Goal: Task Accomplishment & Management: Manage account settings

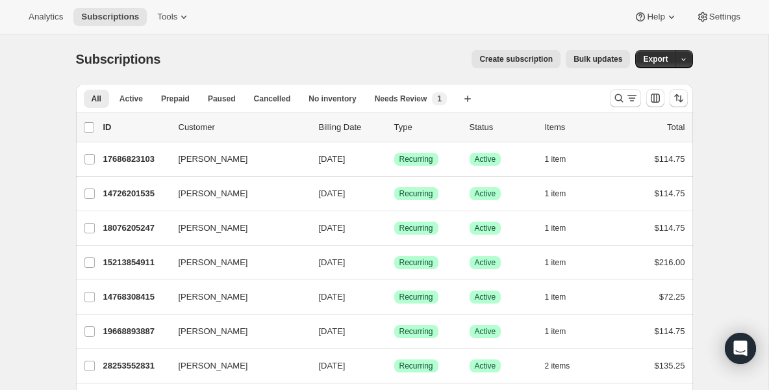
click at [202, 68] on div "Subscriptions. This page is ready Subscriptions Create subscription Bulk update…" at bounding box center [384, 58] width 617 height 49
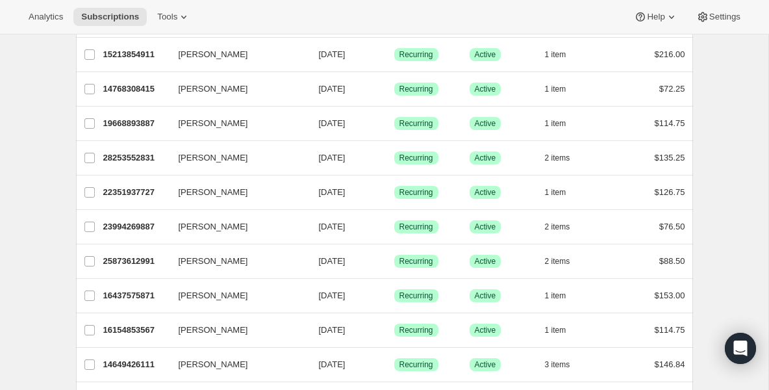
scroll to position [234, 0]
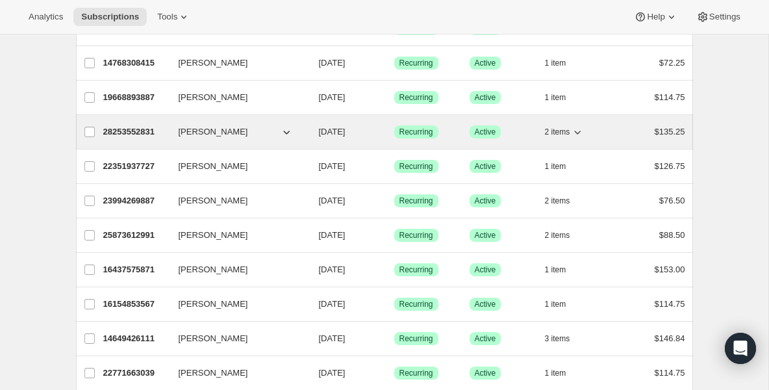
click at [166, 135] on p "28253552831" at bounding box center [135, 131] width 65 height 13
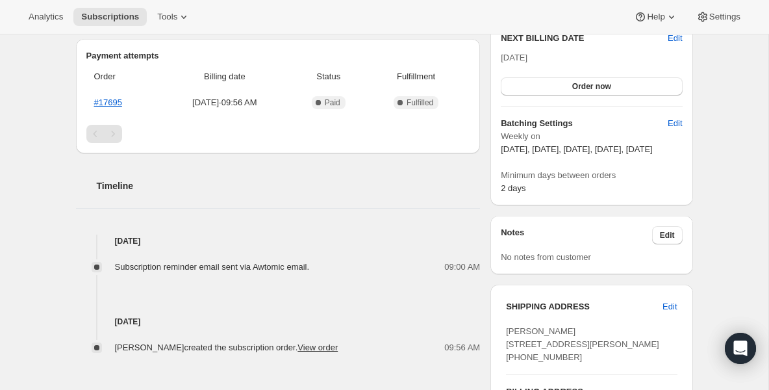
scroll to position [364, 0]
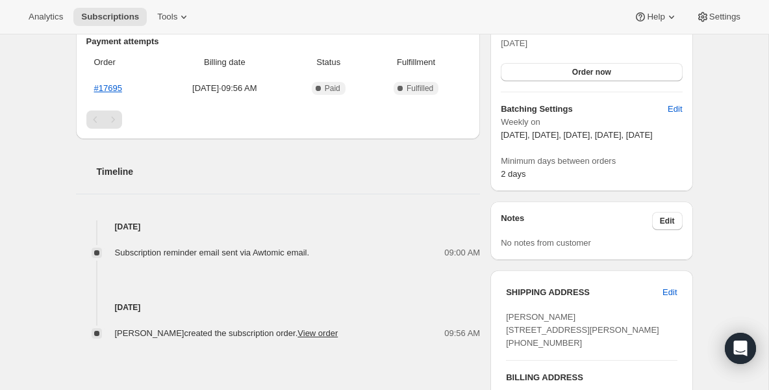
click at [116, 28] on div "Analytics Subscriptions Tools Help Settings" at bounding box center [384, 17] width 769 height 34
click at [114, 20] on span "Subscriptions" at bounding box center [110, 17] width 58 height 10
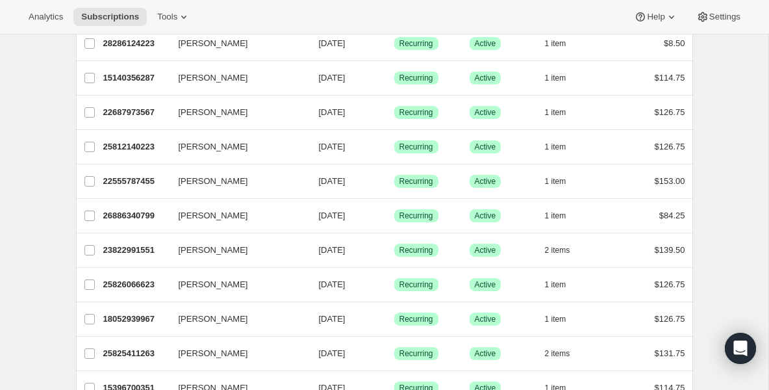
scroll to position [623, 0]
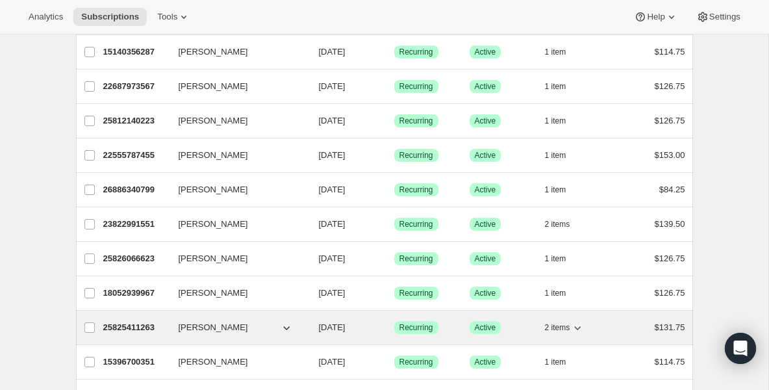
click at [134, 325] on p "25825411263" at bounding box center [135, 327] width 65 height 13
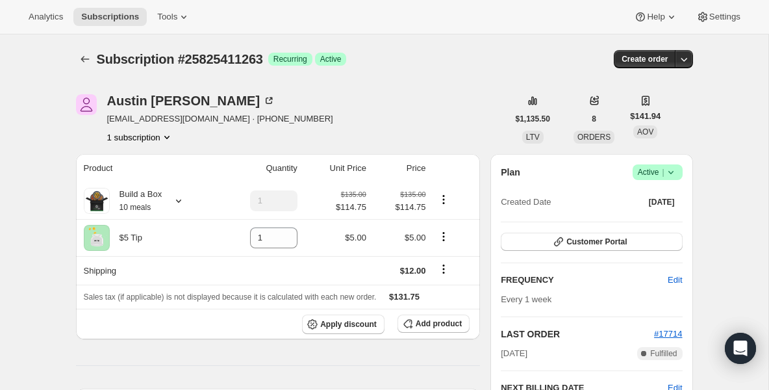
click at [552, 243] on icon "button" at bounding box center [558, 241] width 13 height 13
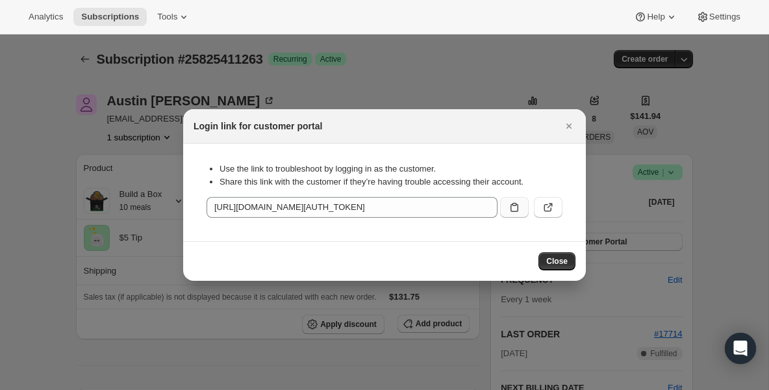
click at [522, 208] on button ":rp4:" at bounding box center [514, 207] width 29 height 21
click at [114, 16] on span "Subscriptions" at bounding box center [110, 17] width 58 height 10
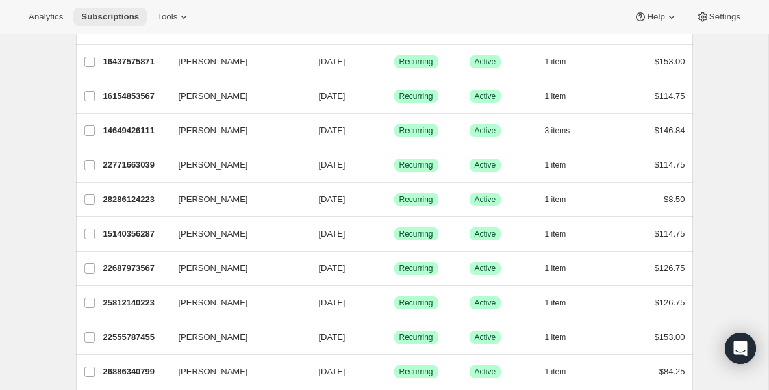
scroll to position [468, 0]
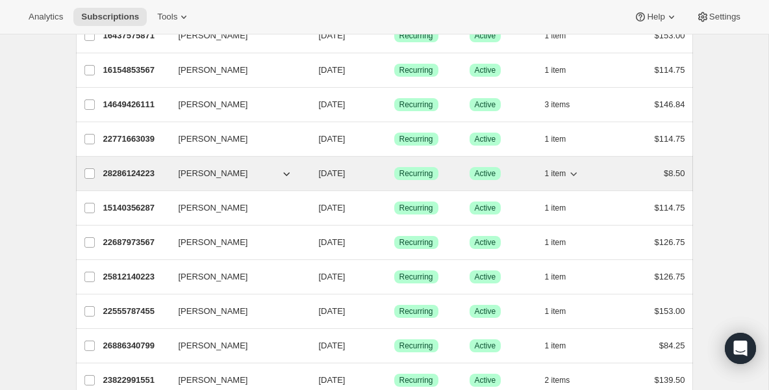
click at [152, 167] on p "28286124223" at bounding box center [135, 173] width 65 height 13
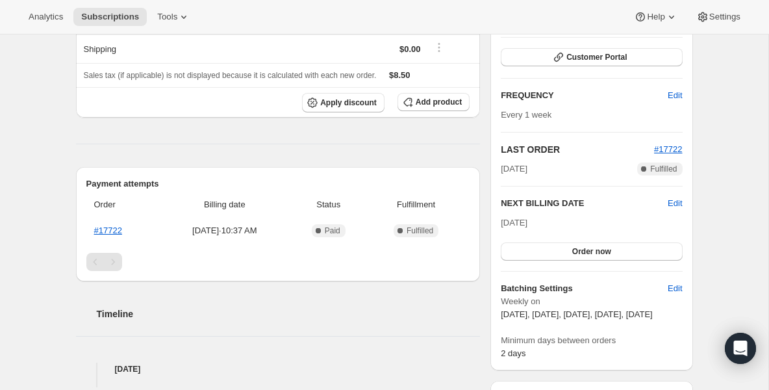
scroll to position [182, 0]
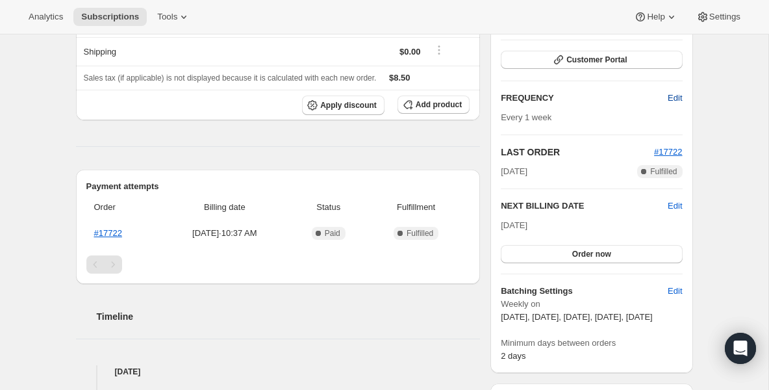
click at [677, 99] on span "Edit" at bounding box center [675, 98] width 14 height 13
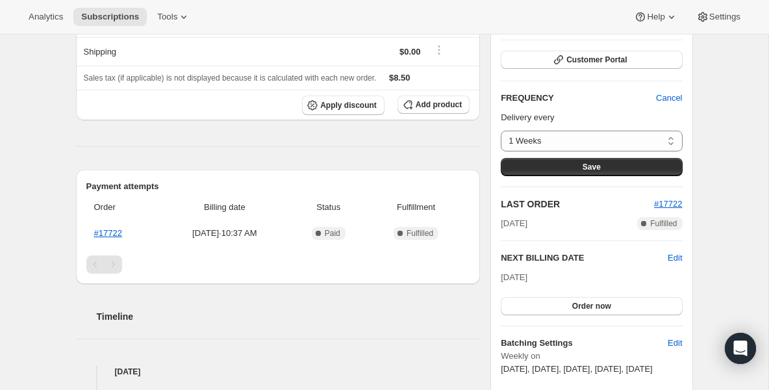
click at [636, 113] on p "Delivery every" at bounding box center [591, 117] width 181 height 13
click at [673, 251] on span "Edit" at bounding box center [675, 257] width 14 height 13
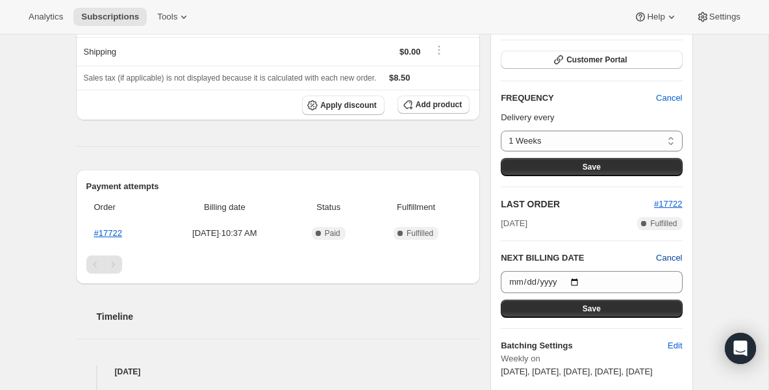
click at [673, 257] on span "Cancel" at bounding box center [669, 257] width 26 height 13
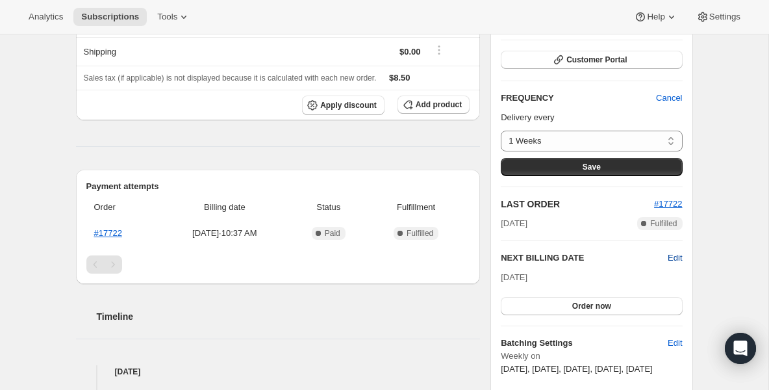
click at [673, 257] on span "Edit" at bounding box center [675, 257] width 14 height 13
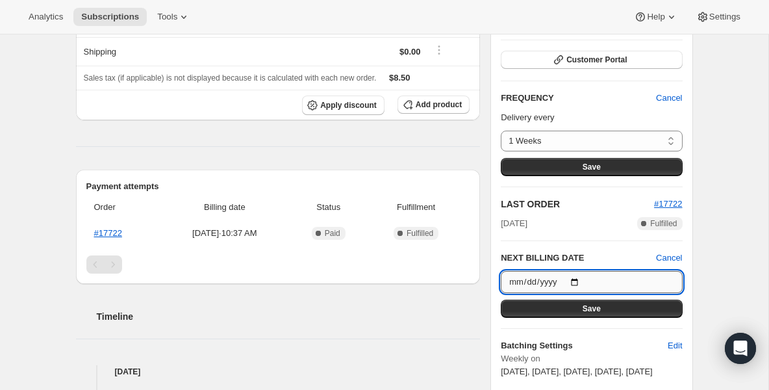
click at [582, 275] on input "2025-09-19" at bounding box center [591, 282] width 181 height 22
type input "2025-09-21"
click at [558, 308] on button "Save" at bounding box center [591, 308] width 181 height 18
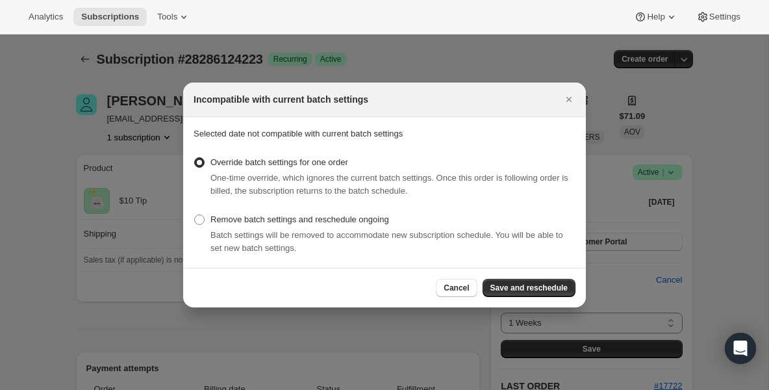
scroll to position [0, 0]
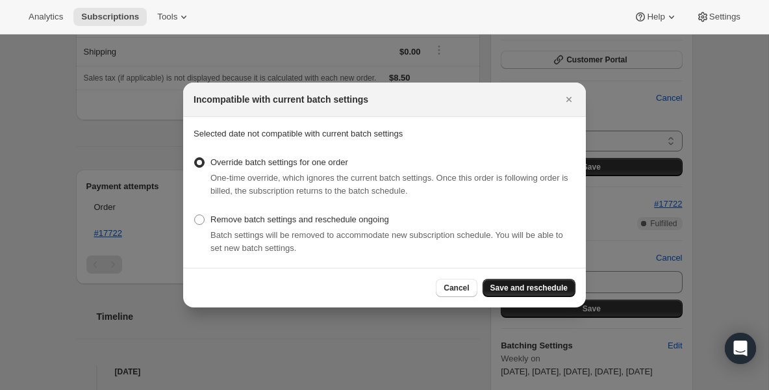
click at [521, 284] on span "Save and reschedule" at bounding box center [528, 287] width 77 height 10
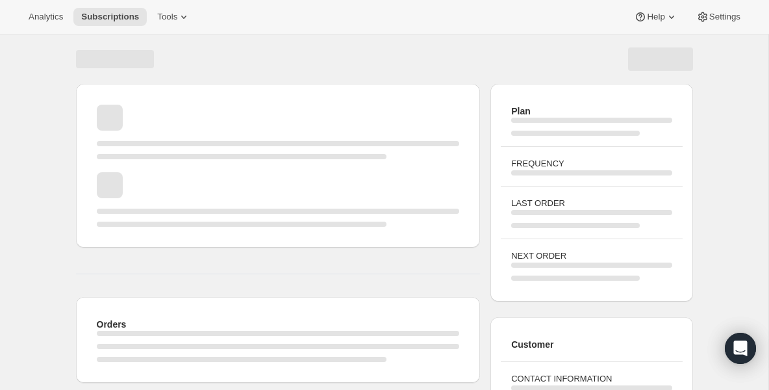
scroll to position [182, 0]
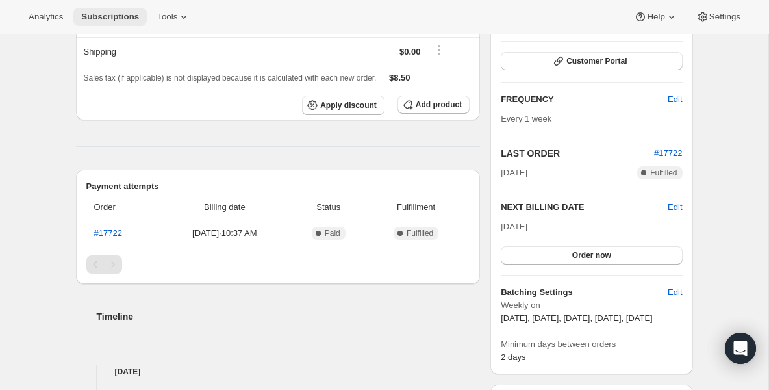
click at [139, 18] on span "Subscriptions" at bounding box center [110, 17] width 58 height 10
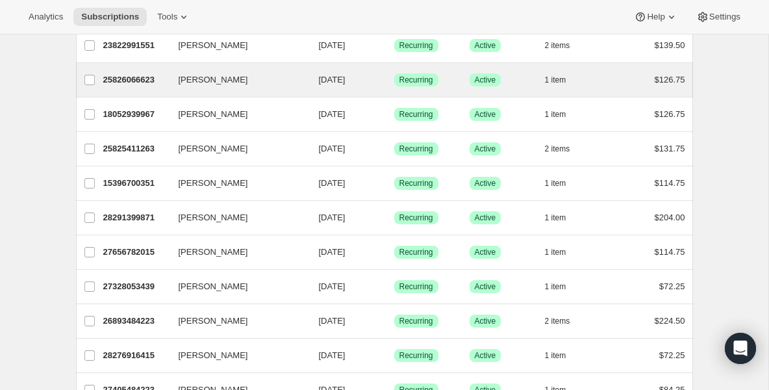
scroll to position [805, 0]
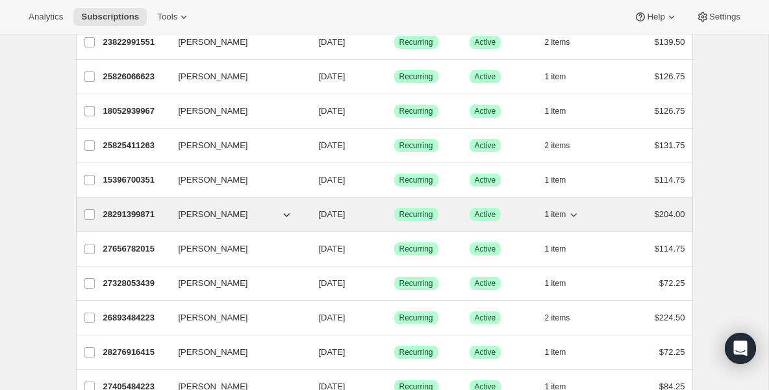
click at [162, 220] on p "28291399871" at bounding box center [135, 214] width 65 height 13
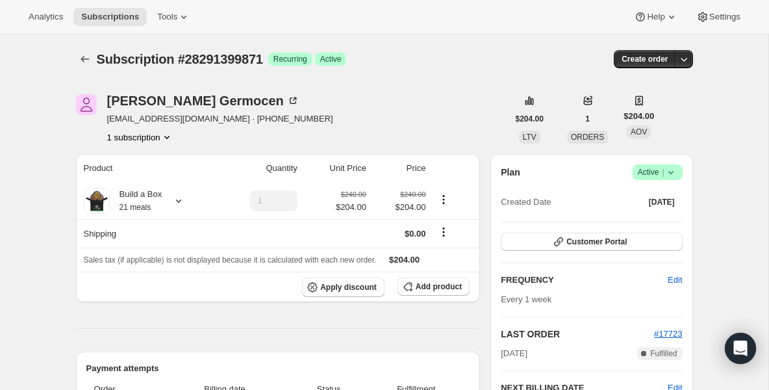
click at [666, 173] on icon at bounding box center [670, 172] width 13 height 13
click at [639, 195] on span "Pause subscription" at bounding box center [652, 198] width 71 height 10
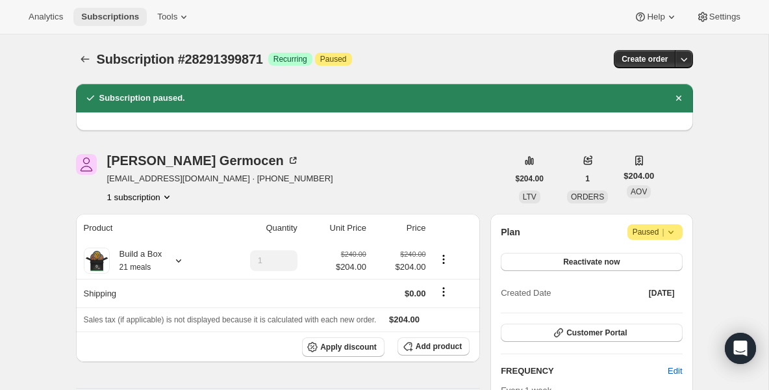
click at [127, 14] on span "Subscriptions" at bounding box center [110, 17] width 58 height 10
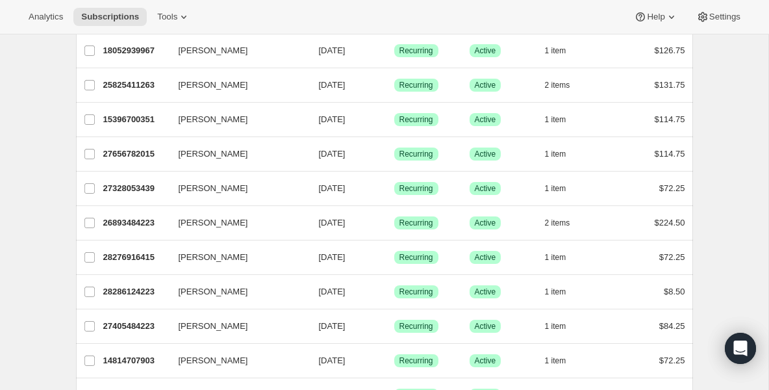
scroll to position [805, 0]
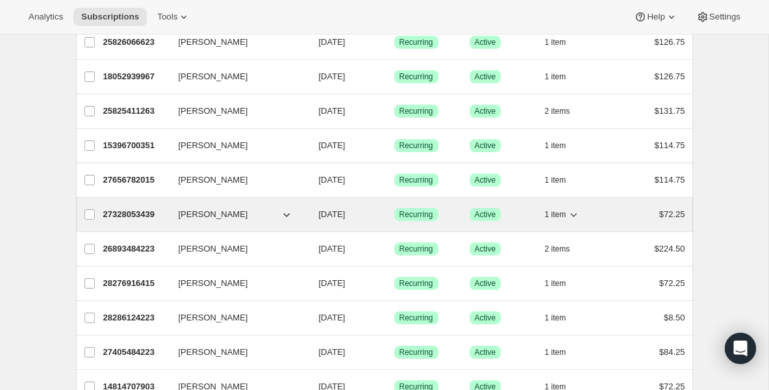
click at [144, 219] on p "27328053439" at bounding box center [135, 214] width 65 height 13
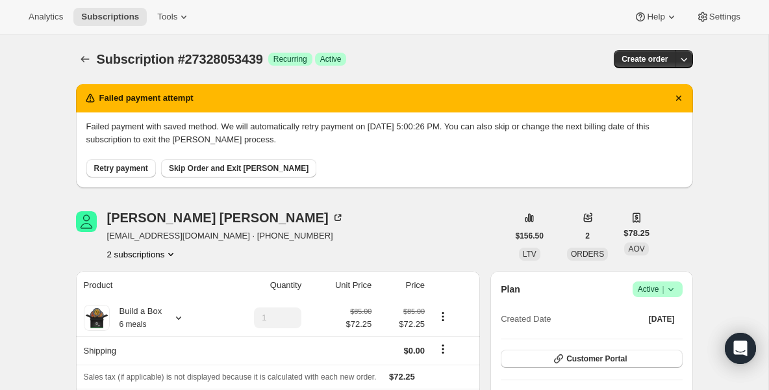
click at [676, 288] on icon at bounding box center [670, 288] width 13 height 13
click at [637, 304] on button "Pause subscription" at bounding box center [653, 314] width 81 height 21
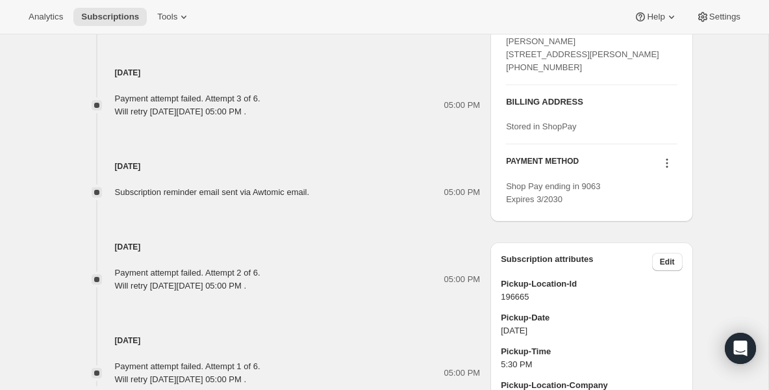
scroll to position [831, 0]
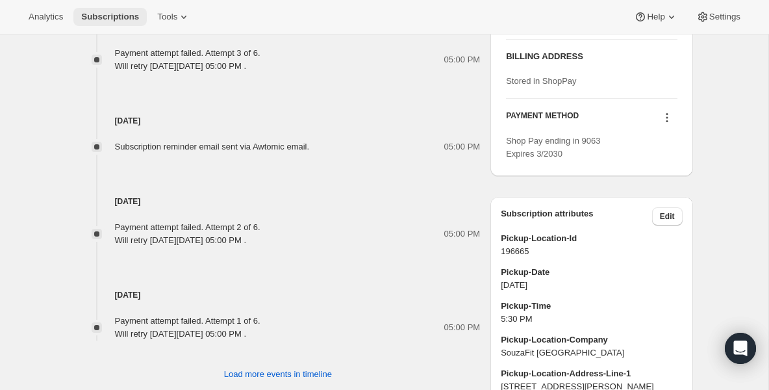
click at [119, 16] on span "Subscriptions" at bounding box center [110, 17] width 58 height 10
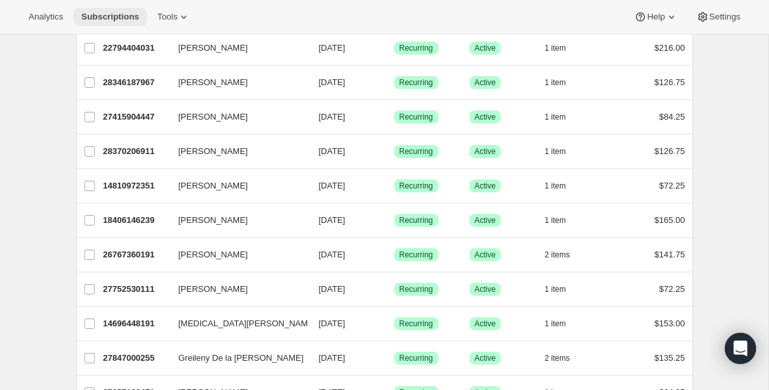
scroll to position [1273, 0]
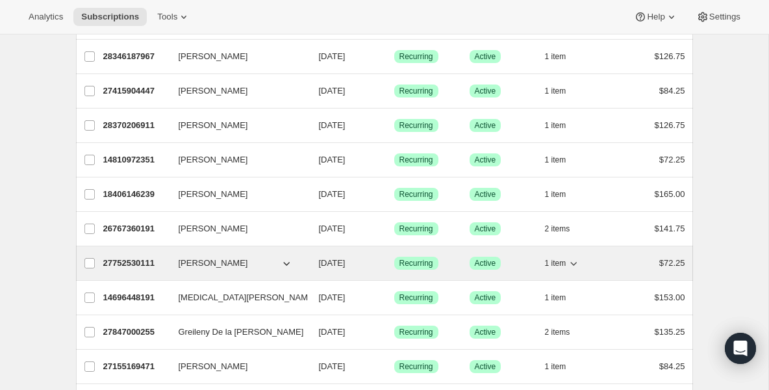
click at [130, 264] on p "27752530111" at bounding box center [135, 263] width 65 height 13
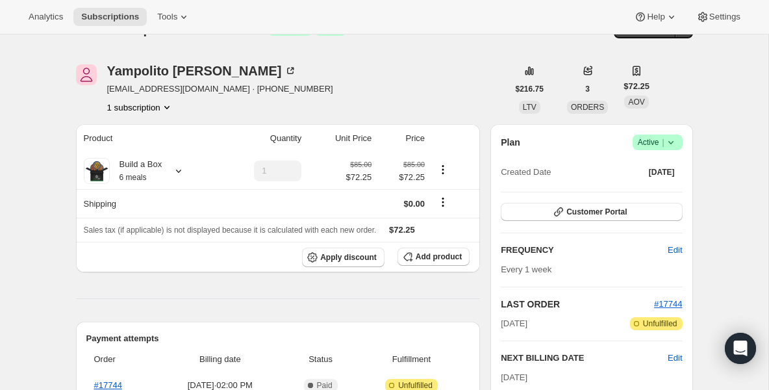
scroll to position [52, 0]
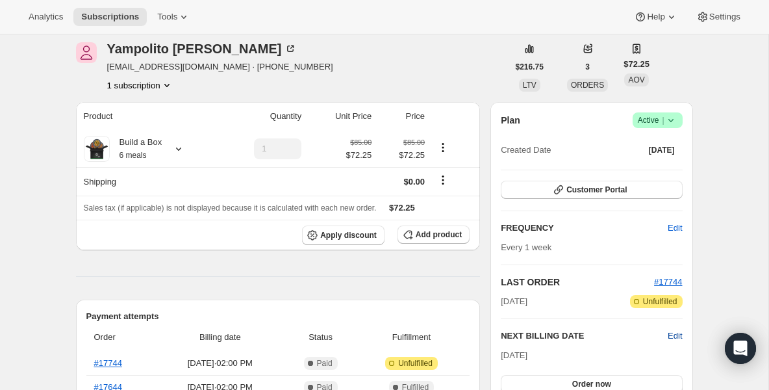
click at [678, 334] on span "Edit" at bounding box center [675, 335] width 14 height 13
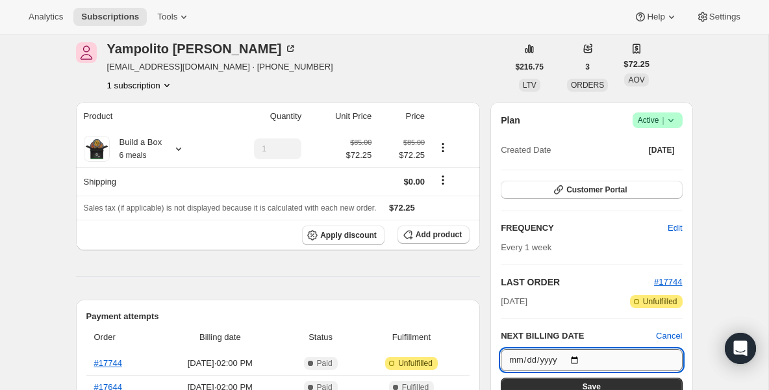
click at [580, 358] on input "2025-09-22" at bounding box center [591, 360] width 181 height 22
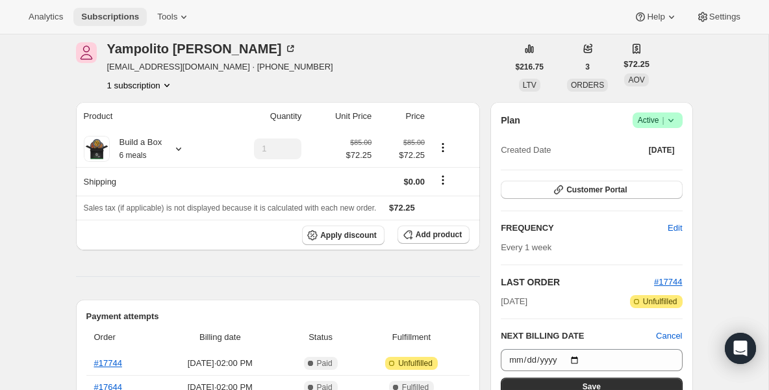
click at [132, 14] on span "Subscriptions" at bounding box center [110, 17] width 58 height 10
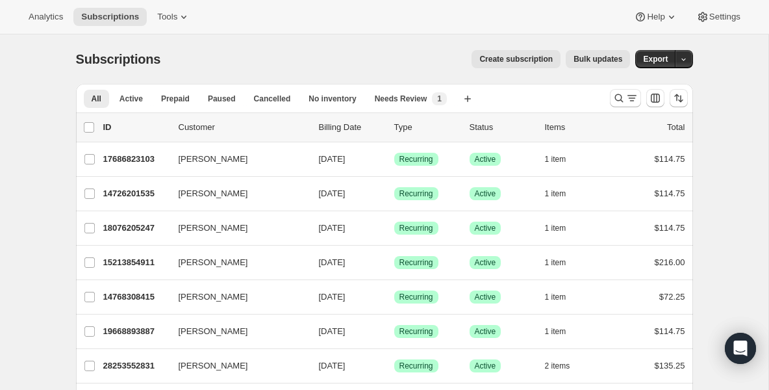
click at [619, 101] on icon "Search and filter results" at bounding box center [618, 98] width 13 height 13
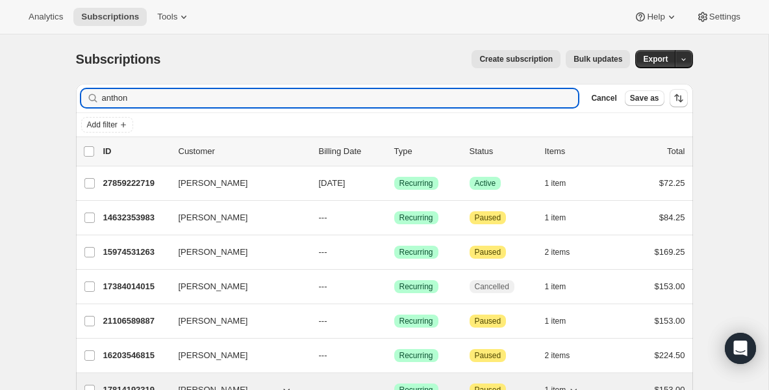
type input "anthon"
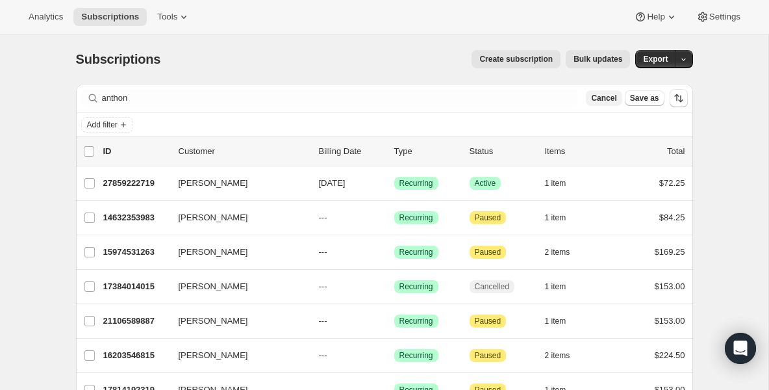
click at [605, 102] on span "Cancel" at bounding box center [603, 98] width 25 height 10
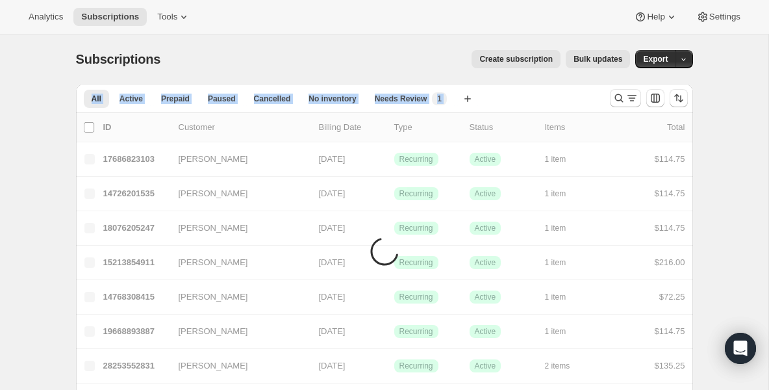
click at [605, 102] on div at bounding box center [649, 98] width 88 height 26
click at [614, 102] on icon "Search and filter results" at bounding box center [618, 98] width 13 height 13
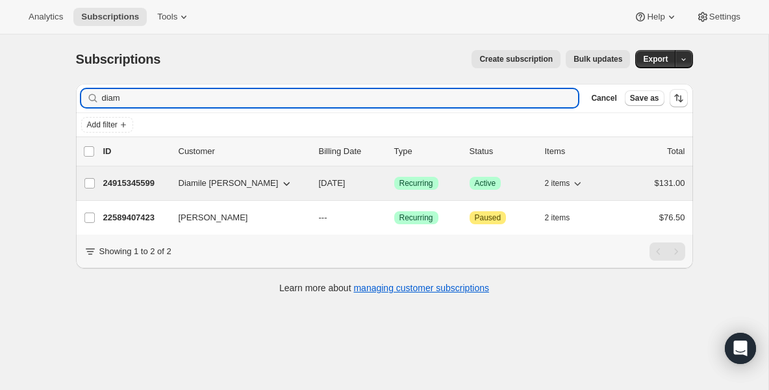
type input "diam"
click at [152, 182] on p "24915345599" at bounding box center [135, 183] width 65 height 13
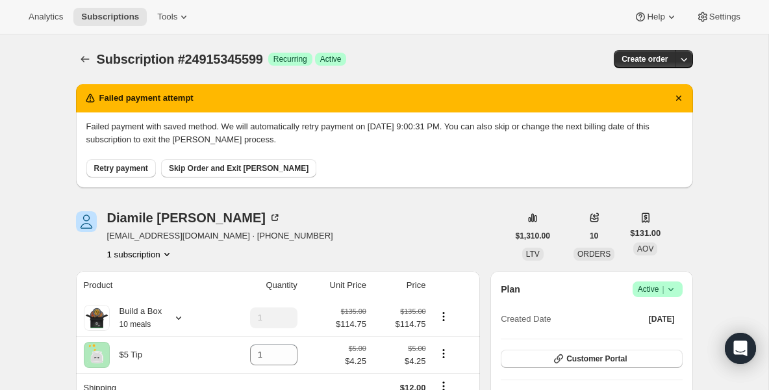
click at [140, 176] on button "Retry payment" at bounding box center [120, 168] width 69 height 18
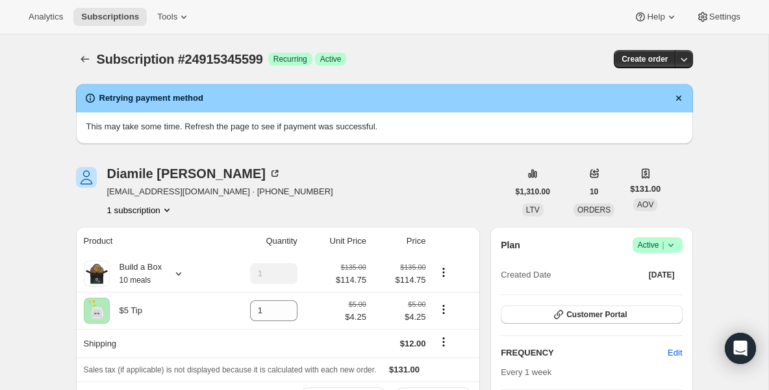
click at [129, 26] on div "Analytics Subscriptions Tools Help Settings" at bounding box center [384, 17] width 769 height 34
click at [138, 19] on span "Subscriptions" at bounding box center [110, 17] width 58 height 10
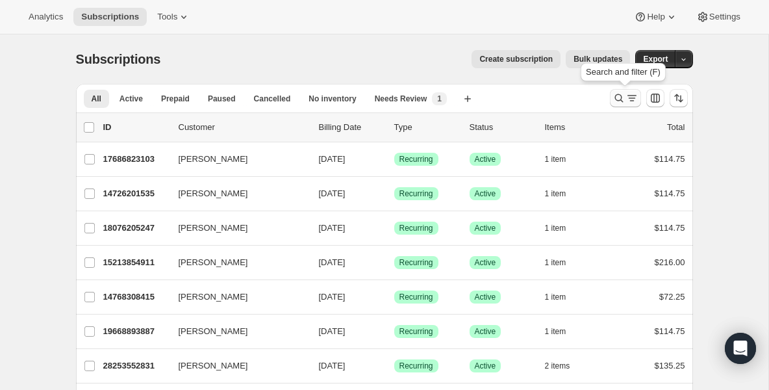
click at [620, 100] on icon "Search and filter results" at bounding box center [618, 98] width 8 height 8
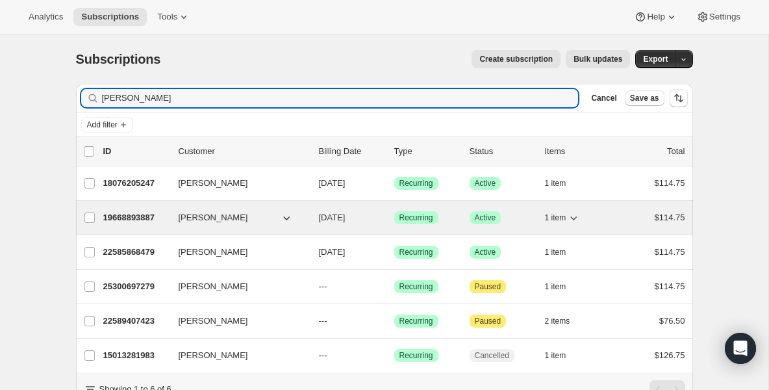
type input "[PERSON_NAME]"
click at [128, 223] on p "19668893887" at bounding box center [135, 217] width 65 height 13
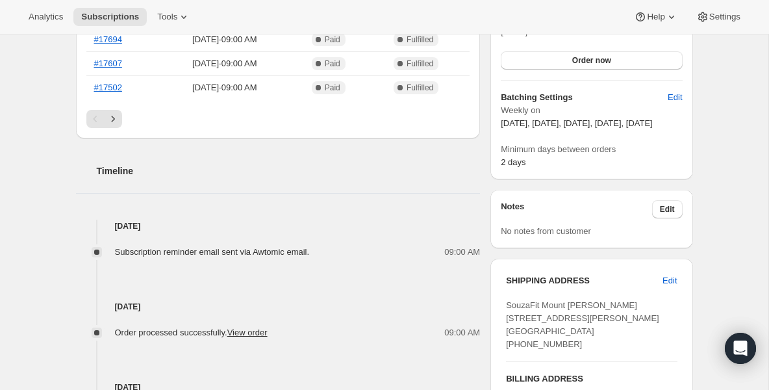
scroll to position [390, 0]
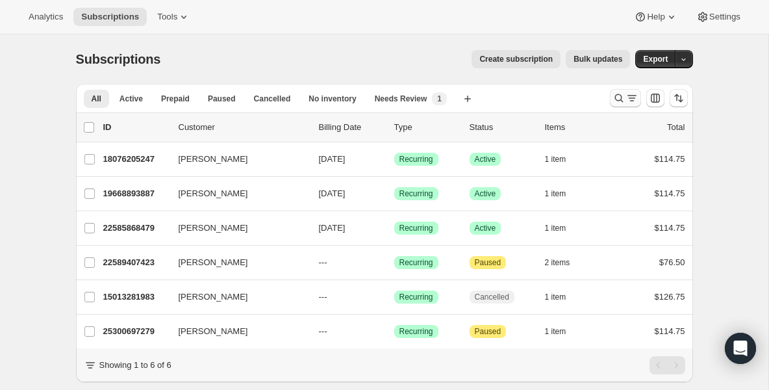
click at [619, 98] on icon "Search and filter results" at bounding box center [618, 98] width 13 height 13
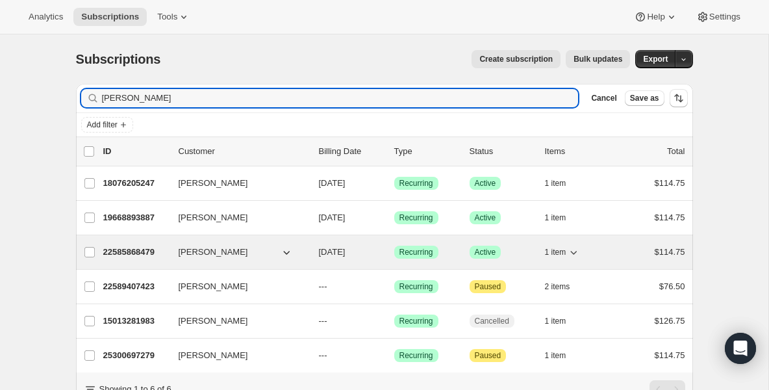
click at [218, 248] on span "[PERSON_NAME]" at bounding box center [213, 251] width 69 height 13
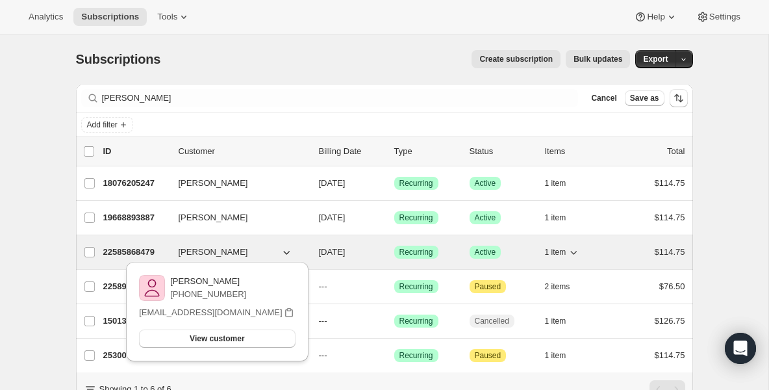
click at [158, 253] on p "22585868479" at bounding box center [135, 251] width 65 height 13
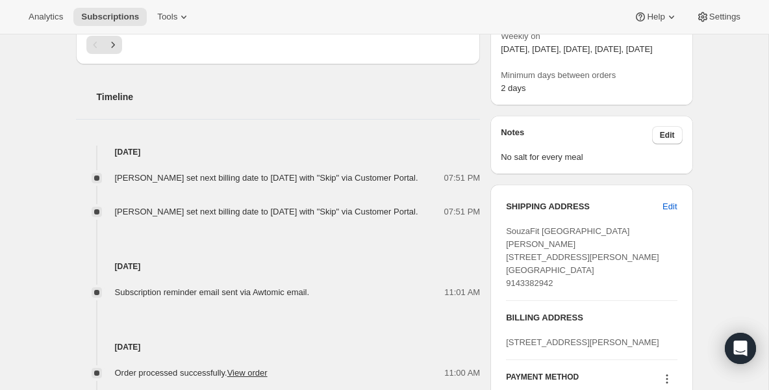
scroll to position [468, 0]
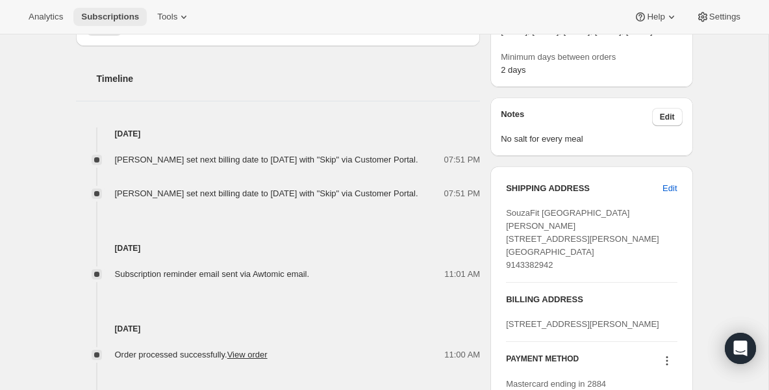
click at [116, 21] on span "Subscriptions" at bounding box center [110, 17] width 58 height 10
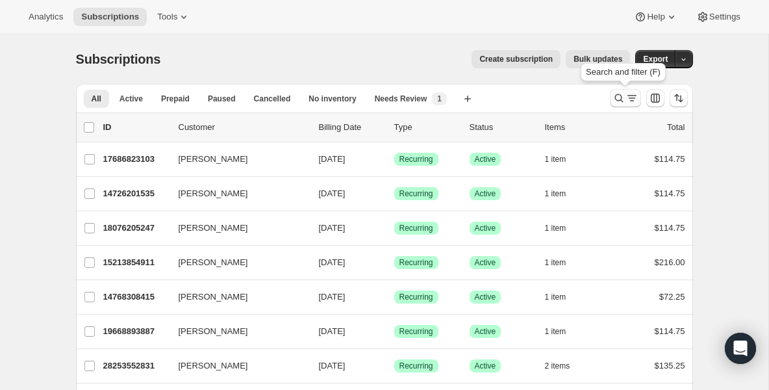
click at [615, 100] on icon "Search and filter results" at bounding box center [618, 98] width 13 height 13
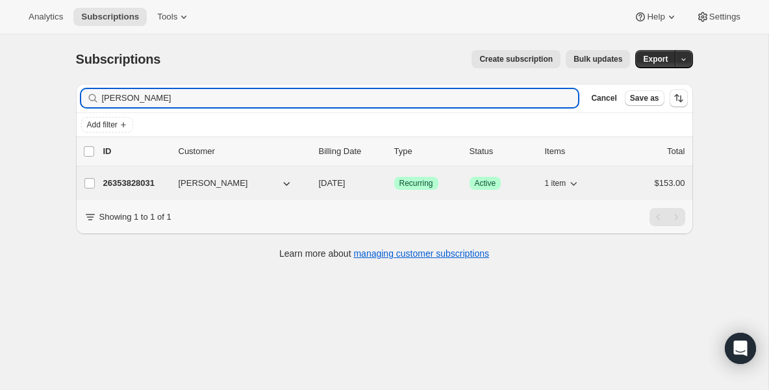
type input "[PERSON_NAME]"
click at [123, 186] on p "26353828031" at bounding box center [135, 183] width 65 height 13
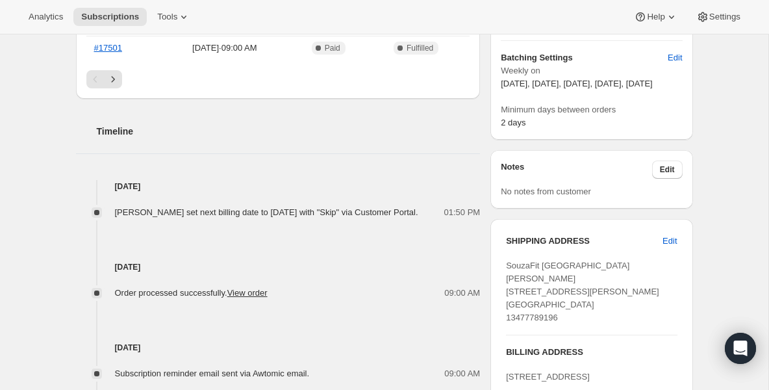
scroll to position [416, 0]
click at [128, 20] on span "Subscriptions" at bounding box center [110, 17] width 58 height 10
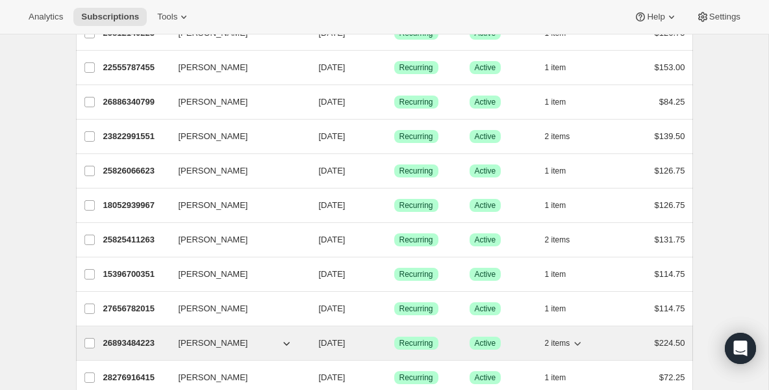
scroll to position [675, 0]
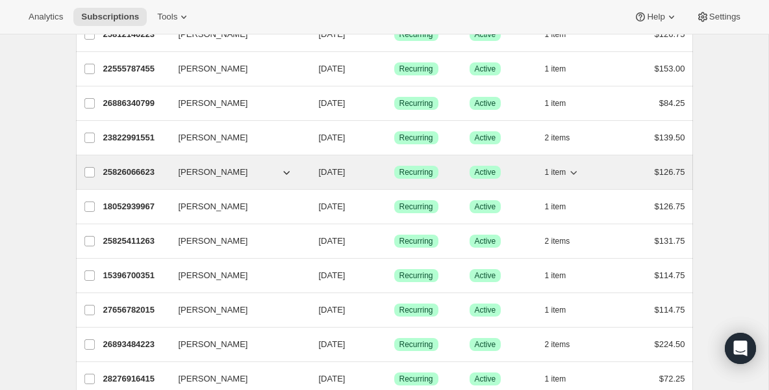
click at [143, 172] on p "25826066623" at bounding box center [135, 172] width 65 height 13
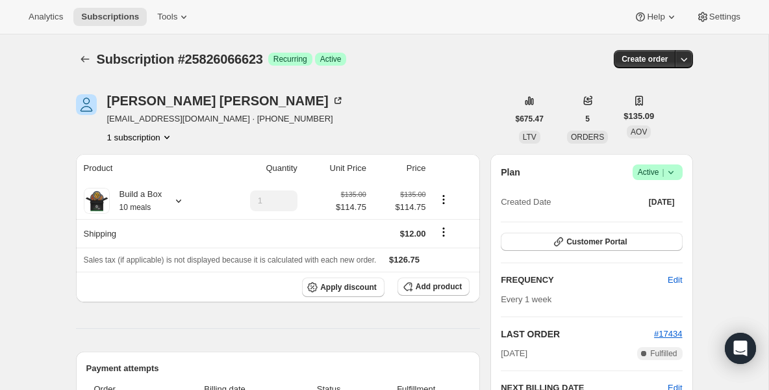
click at [675, 174] on icon at bounding box center [670, 172] width 13 height 13
click at [641, 201] on span "Pause subscription" at bounding box center [652, 198] width 71 height 10
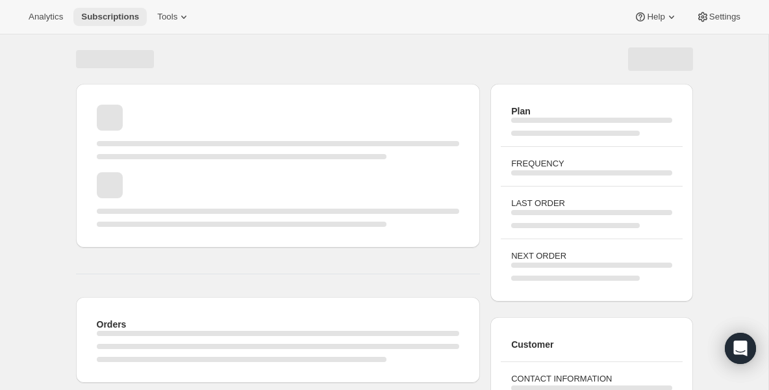
click at [129, 19] on span "Subscriptions" at bounding box center [110, 17] width 58 height 10
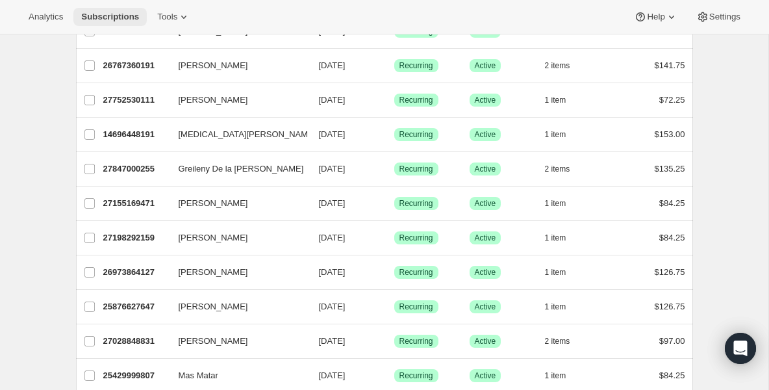
scroll to position [1403, 0]
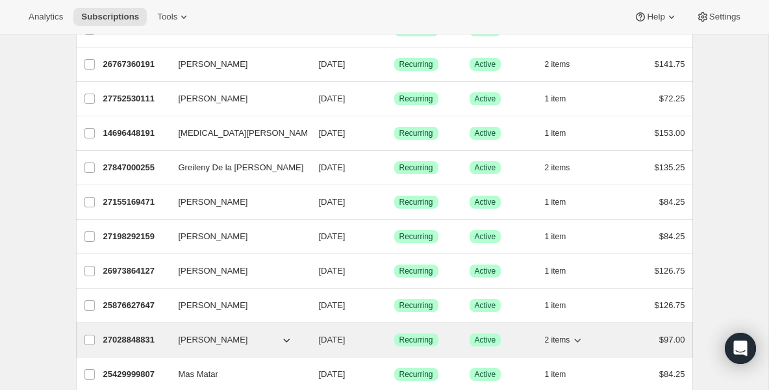
click at [152, 340] on p "27028848831" at bounding box center [135, 339] width 65 height 13
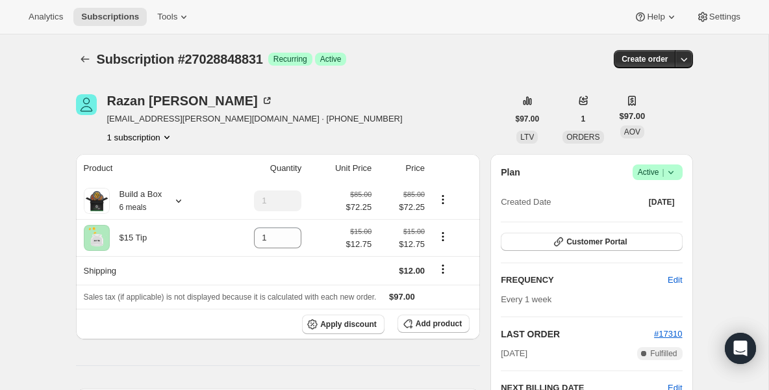
drag, startPoint x: 340, startPoint y: 234, endPoint x: 406, endPoint y: -146, distance: 385.6
click at [406, 0] on html "Analytics Subscriptions Tools Help Settings Skip to content Subscription #27028…" at bounding box center [384, 195] width 769 height 390
click at [668, 176] on icon at bounding box center [670, 172] width 13 height 13
click at [655, 194] on span "Pause subscription" at bounding box center [652, 198] width 71 height 10
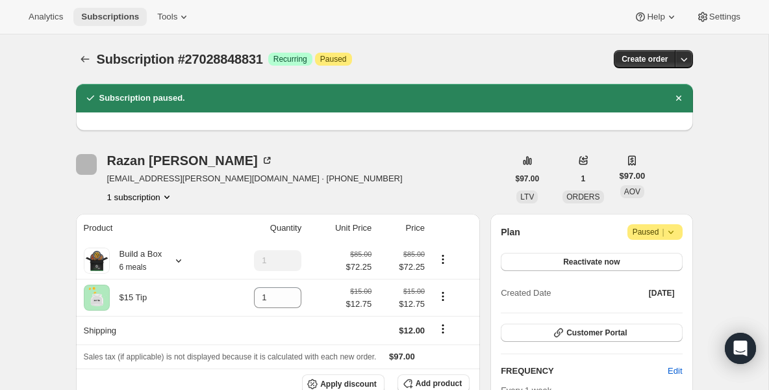
click at [110, 14] on span "Subscriptions" at bounding box center [110, 17] width 58 height 10
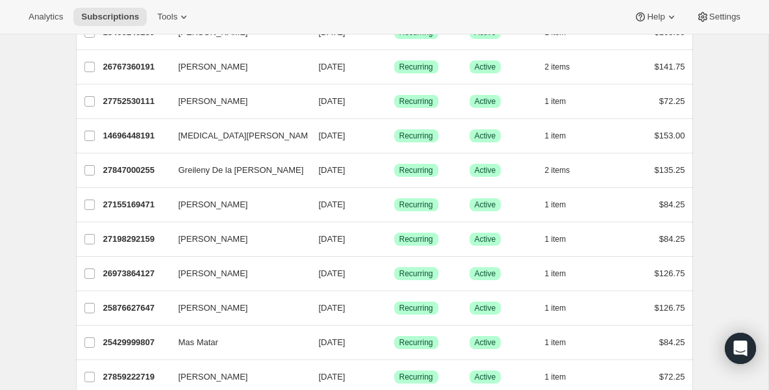
scroll to position [1403, 0]
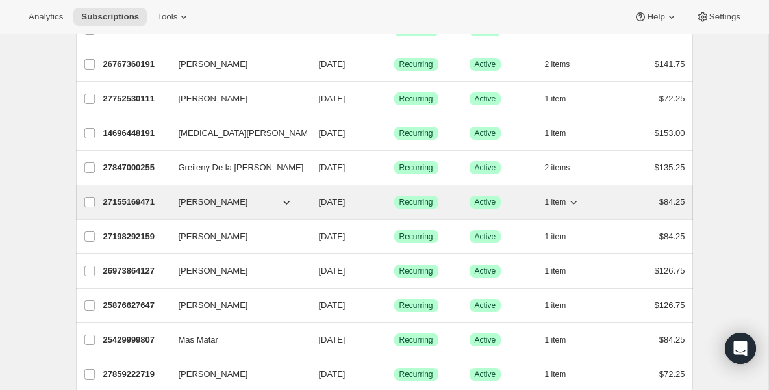
click at [133, 208] on p "27155169471" at bounding box center [135, 201] width 65 height 13
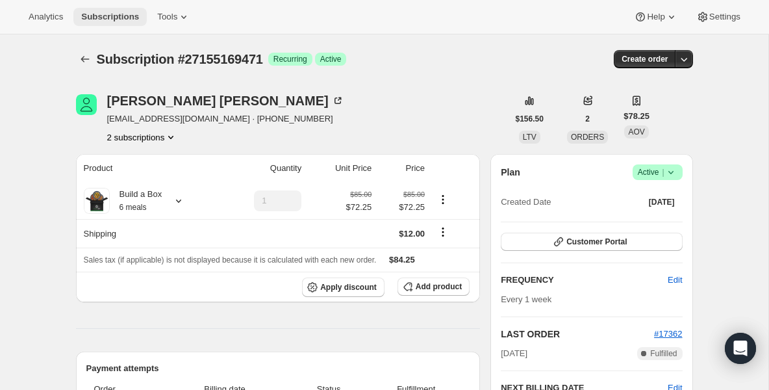
click at [130, 14] on span "Subscriptions" at bounding box center [110, 17] width 58 height 10
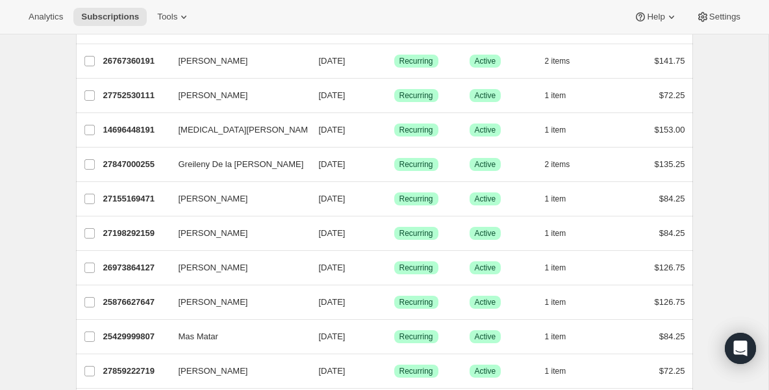
scroll to position [1455, 0]
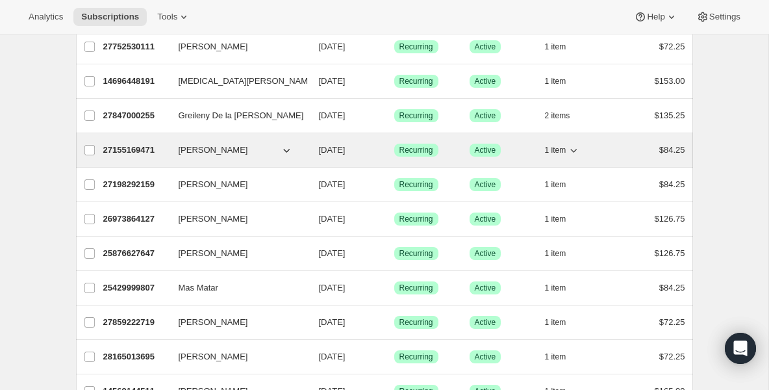
click at [138, 149] on p "27155169471" at bounding box center [135, 150] width 65 height 13
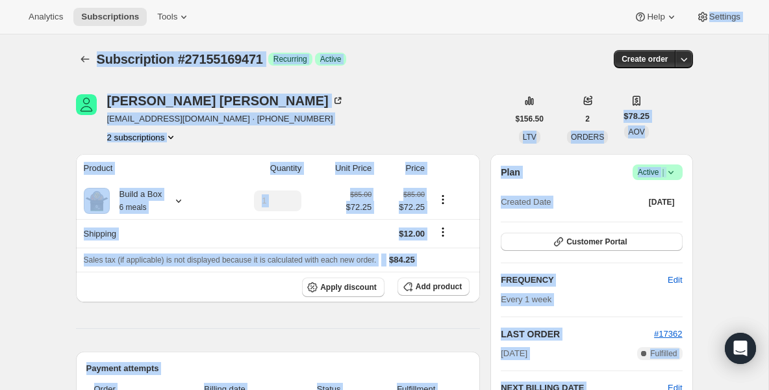
drag, startPoint x: 709, startPoint y: 212, endPoint x: 699, endPoint y: -151, distance: 362.5
click at [699, 0] on html "Analytics Subscriptions Tools Help Settings Skip to content Subscription #27155…" at bounding box center [384, 195] width 769 height 390
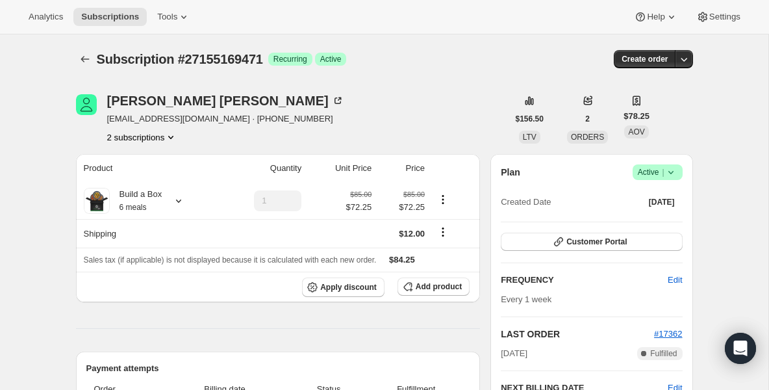
click at [673, 172] on icon at bounding box center [670, 172] width 13 height 13
click at [658, 197] on span "Pause subscription" at bounding box center [652, 198] width 71 height 10
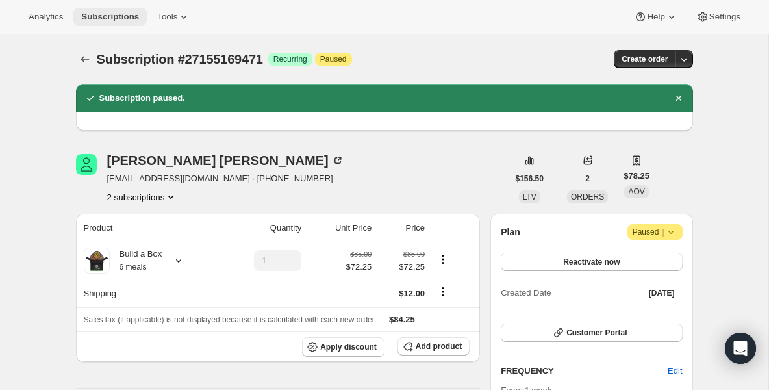
click at [124, 20] on span "Subscriptions" at bounding box center [110, 17] width 58 height 10
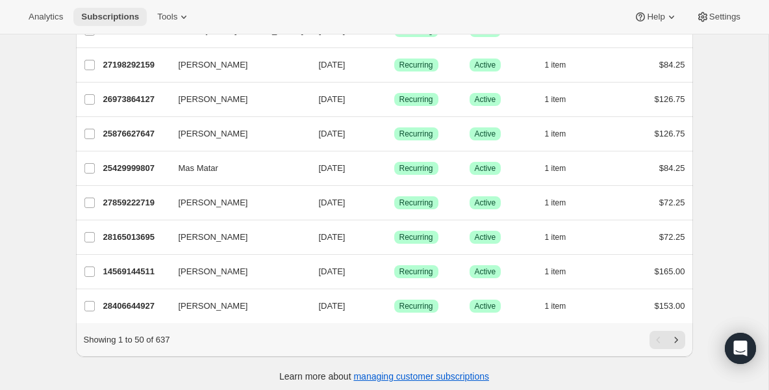
scroll to position [1546, 0]
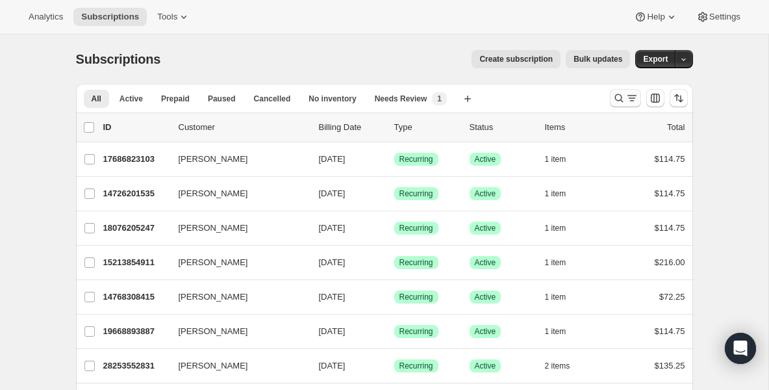
click at [616, 99] on icon "Search and filter results" at bounding box center [618, 98] width 13 height 13
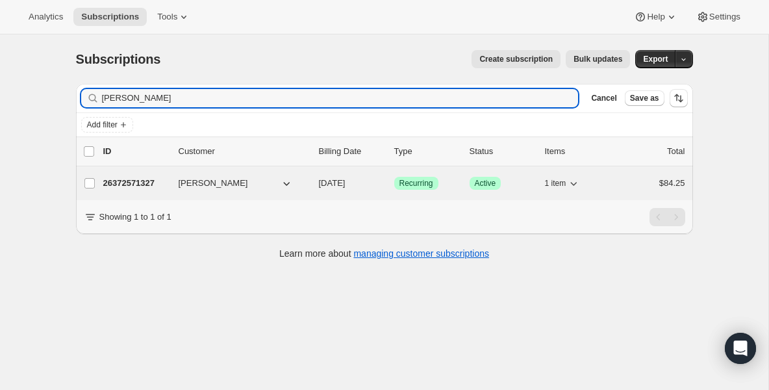
type input "gina"
click at [138, 184] on p "26372571327" at bounding box center [135, 183] width 65 height 13
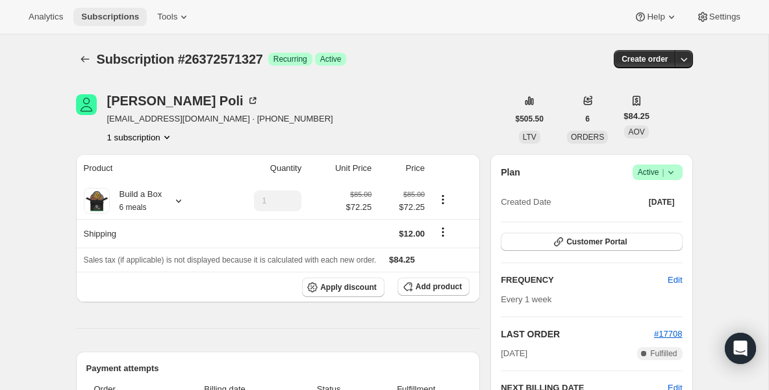
click at [111, 18] on span "Subscriptions" at bounding box center [110, 17] width 58 height 10
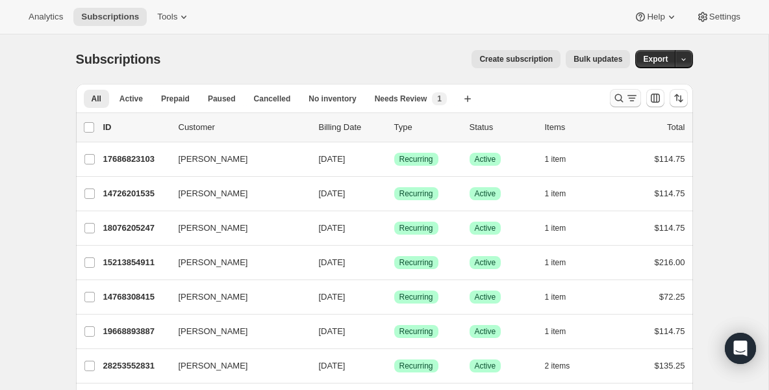
click at [610, 104] on button "Search and filter results" at bounding box center [625, 98] width 31 height 18
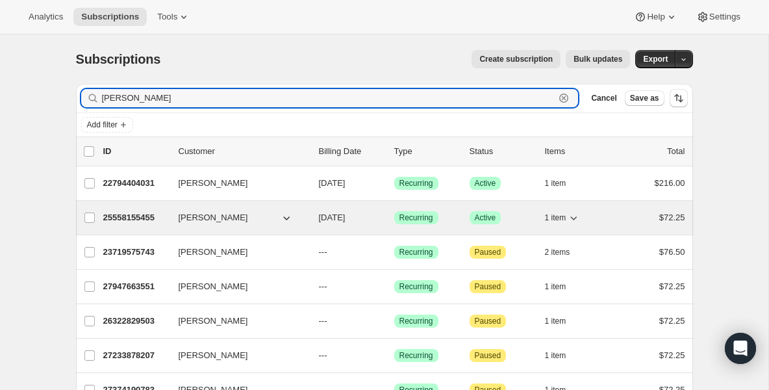
type input "joseph"
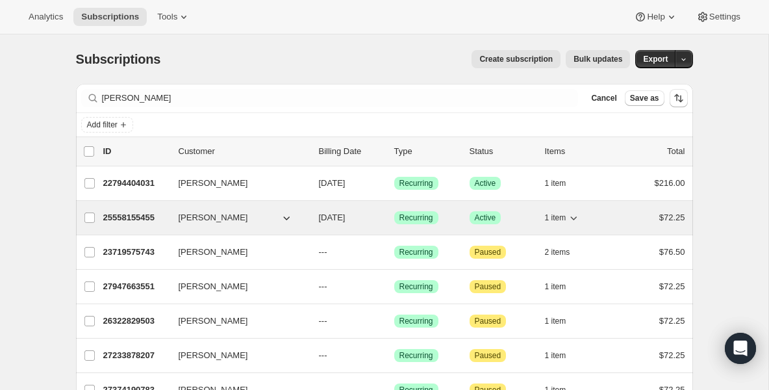
click at [127, 223] on p "25558155455" at bounding box center [135, 217] width 65 height 13
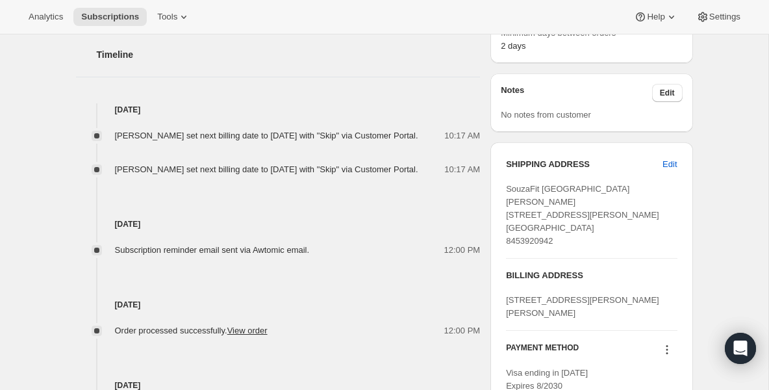
scroll to position [494, 0]
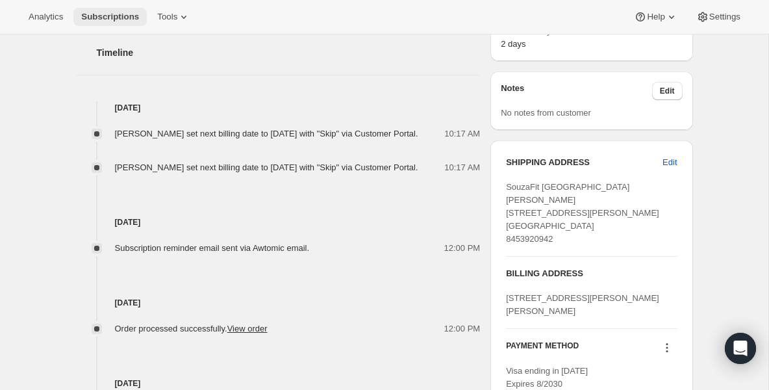
click at [110, 19] on span "Subscriptions" at bounding box center [110, 17] width 58 height 10
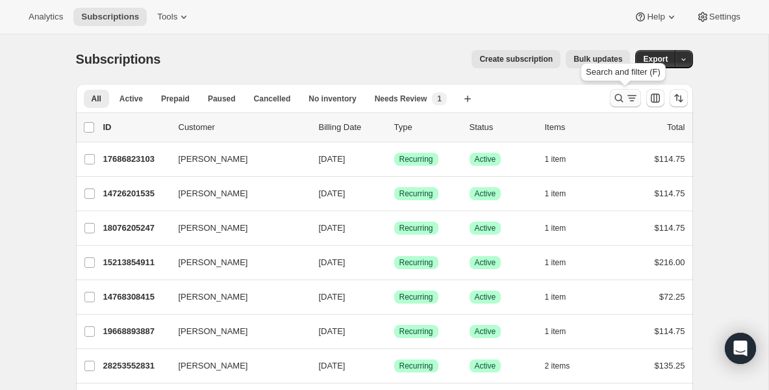
click at [616, 99] on icon "Search and filter results" at bounding box center [618, 98] width 13 height 13
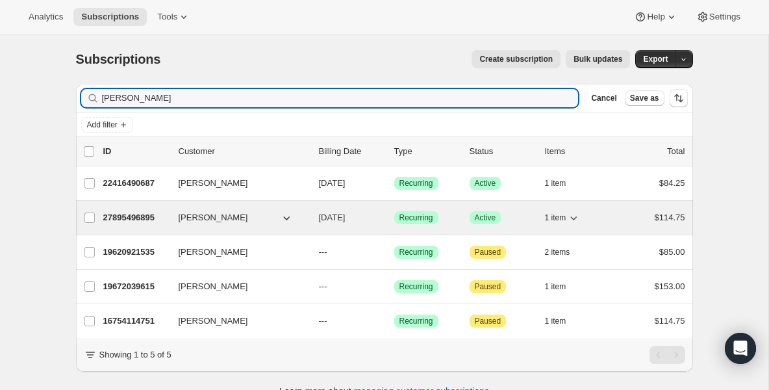
type input "[PERSON_NAME]"
click at [136, 223] on p "27895496895" at bounding box center [135, 217] width 65 height 13
